Goal: Use online tool/utility: Utilize a website feature to perform a specific function

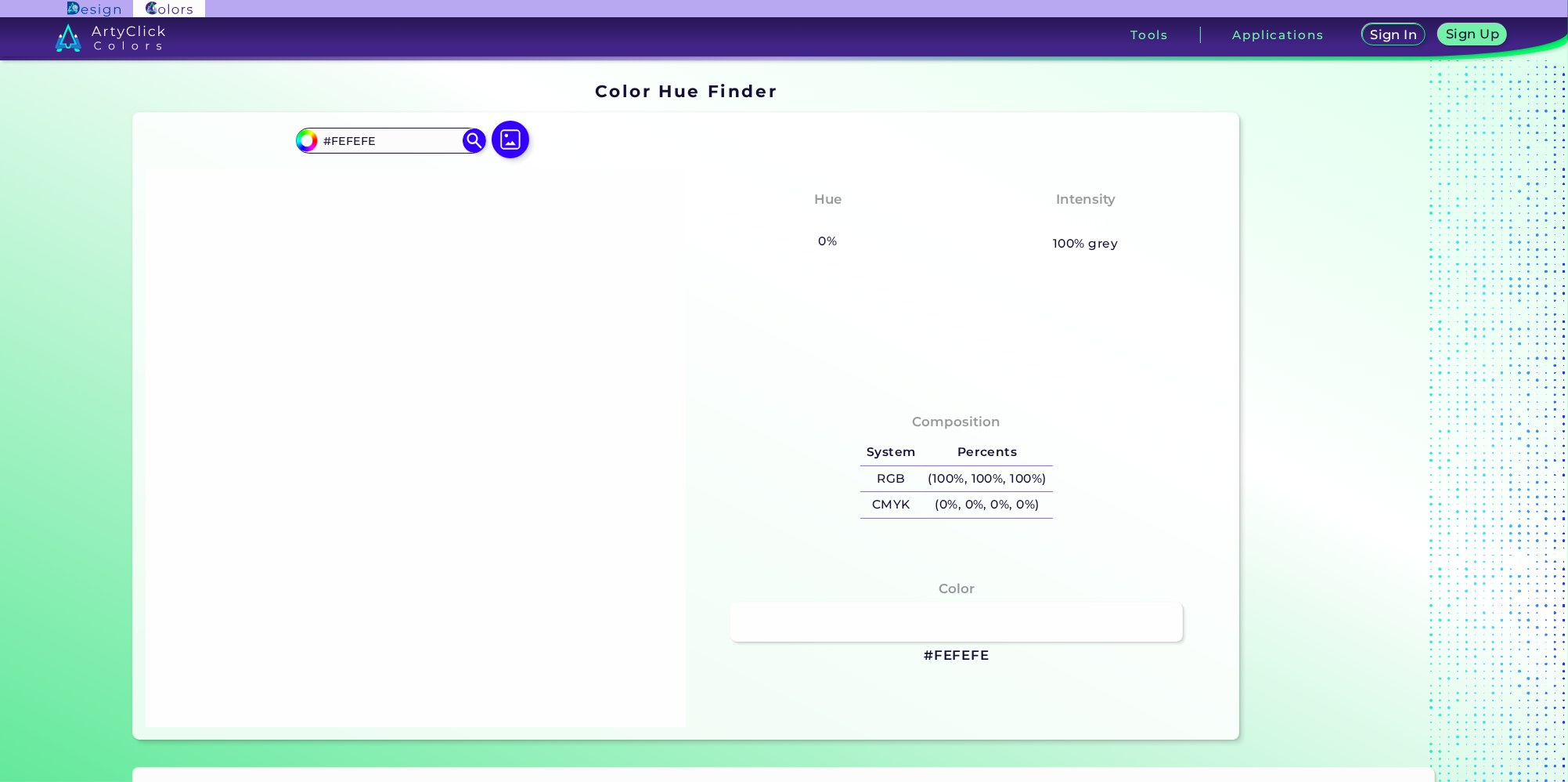
click at [494, 329] on div at bounding box center [416, 447] width 541 height 558
click at [509, 149] on img at bounding box center [510, 139] width 46 height 46
click at [0, 0] on input "file" at bounding box center [0, 0] width 0 height 0
type input "#008080"
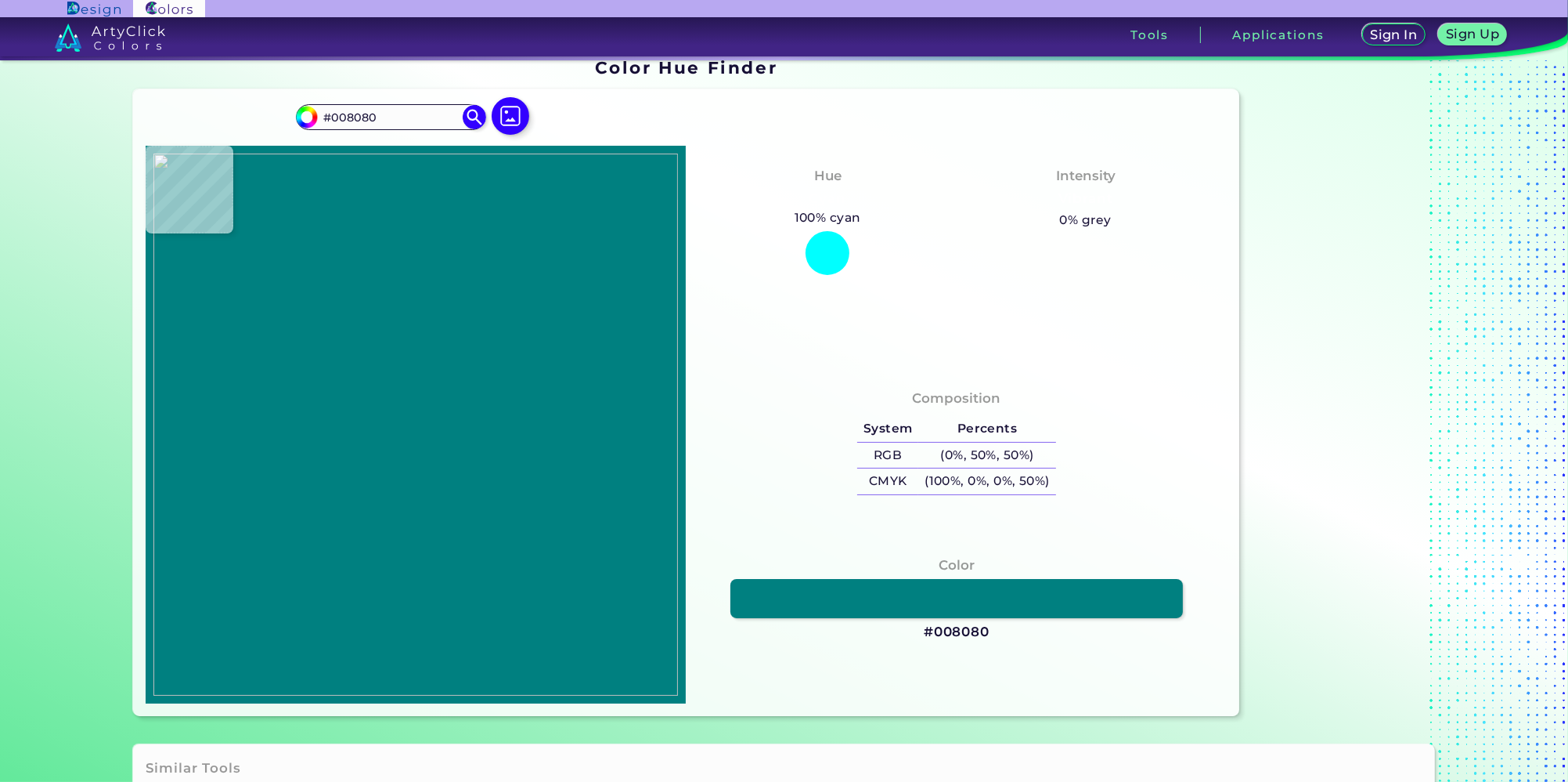
scroll to position [78, 0]
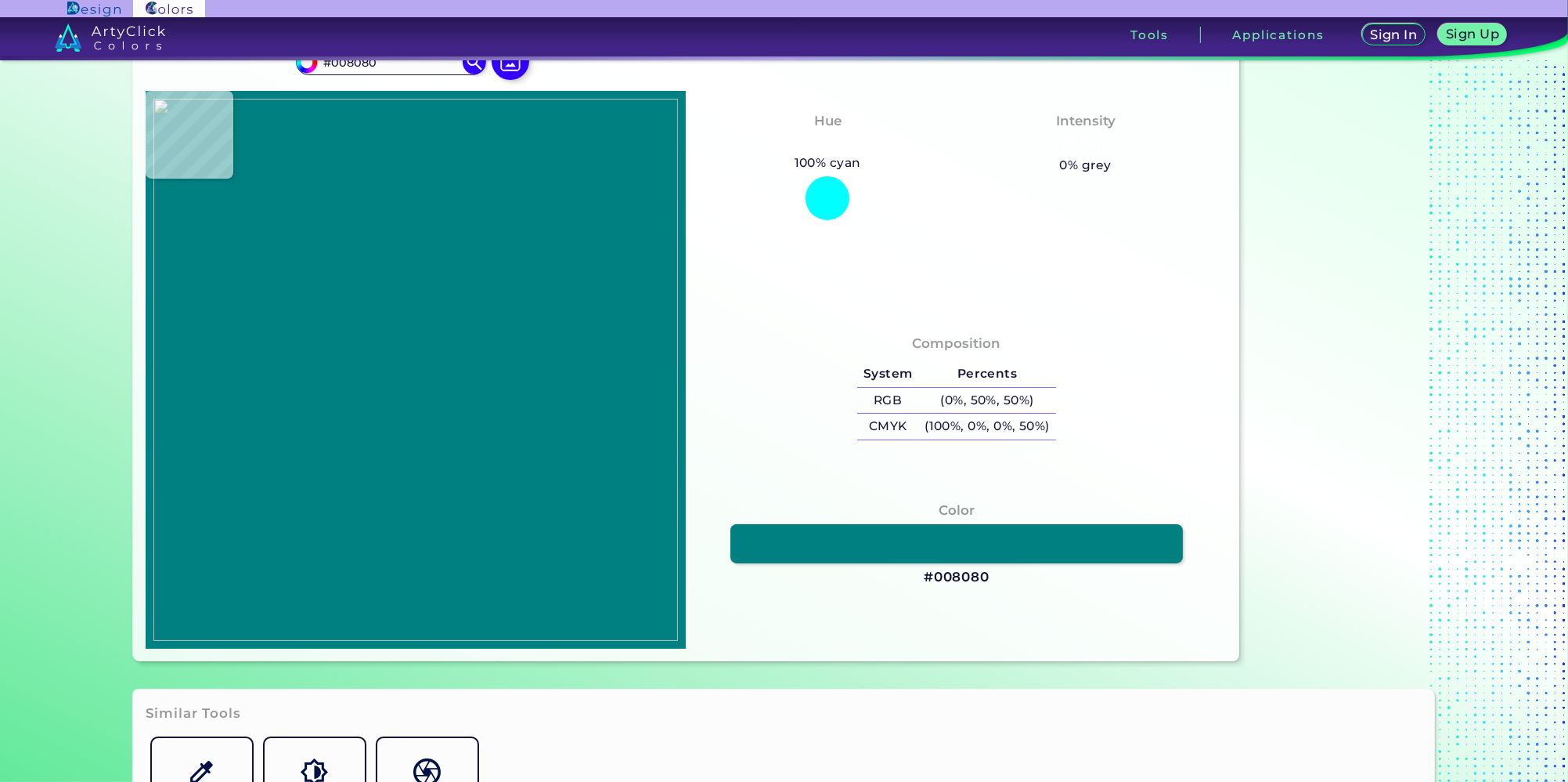
type input "#000000"
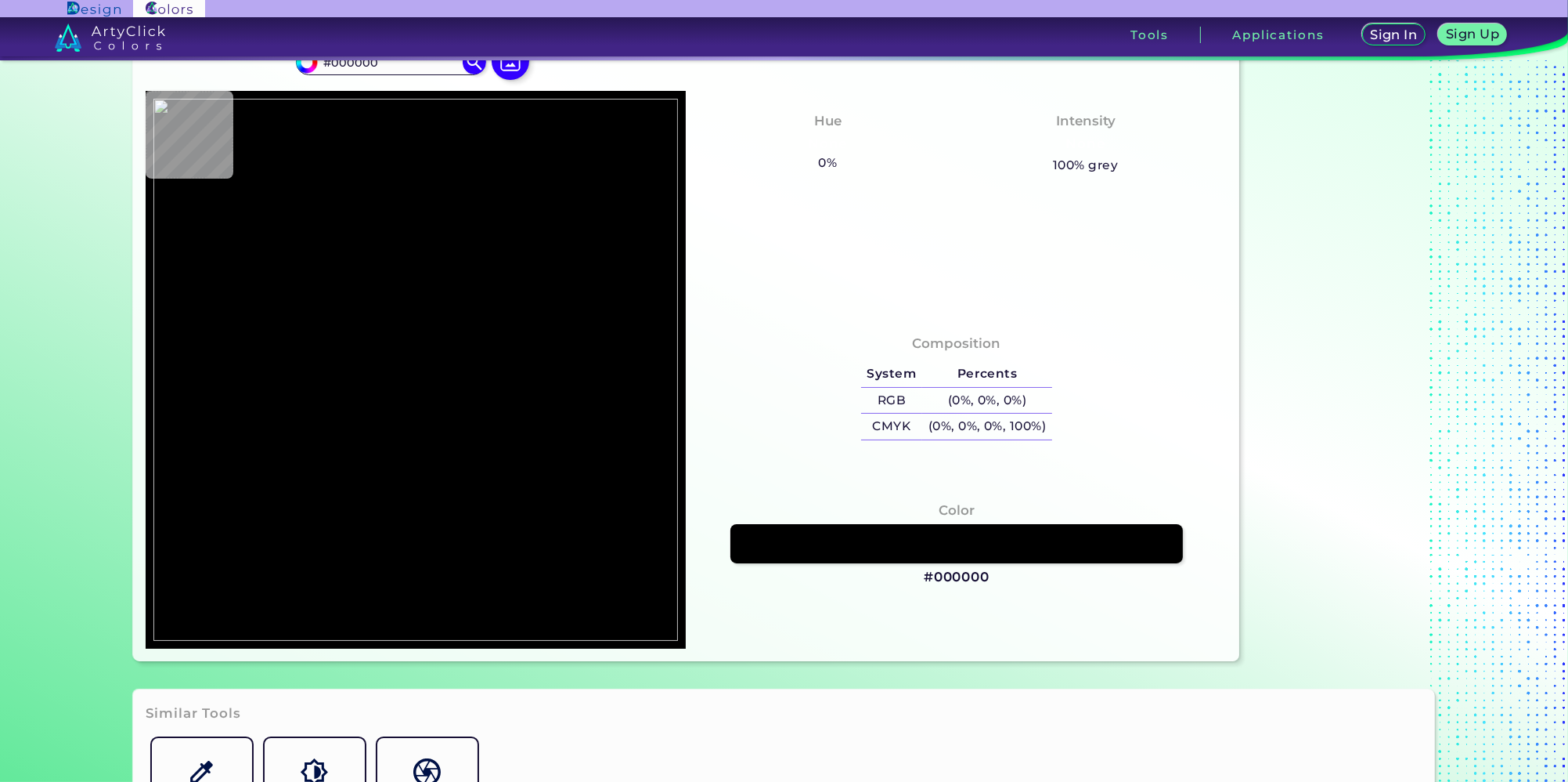
type input "#008080"
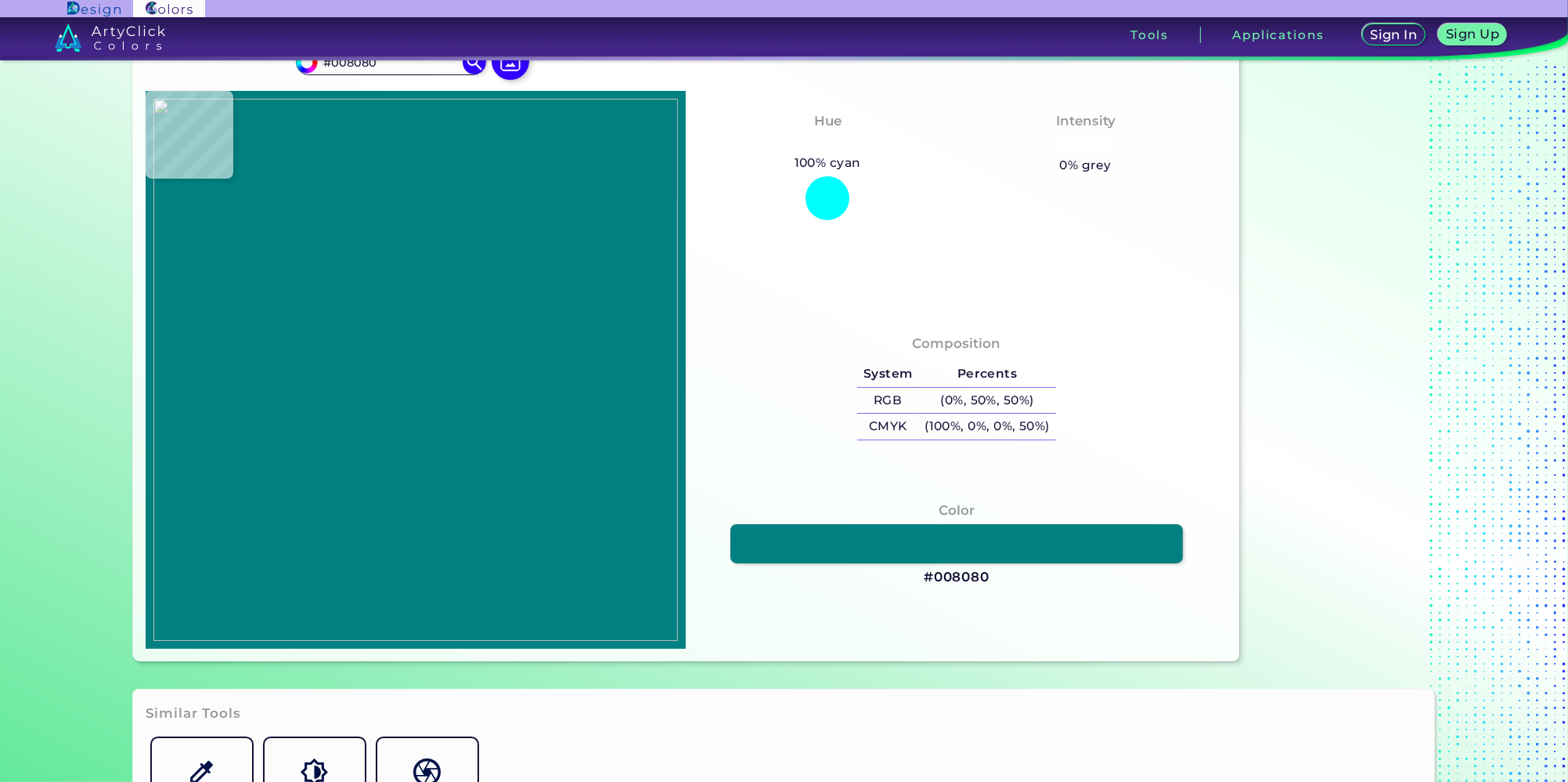
type input "#000000"
